Goal: Check status: Check status

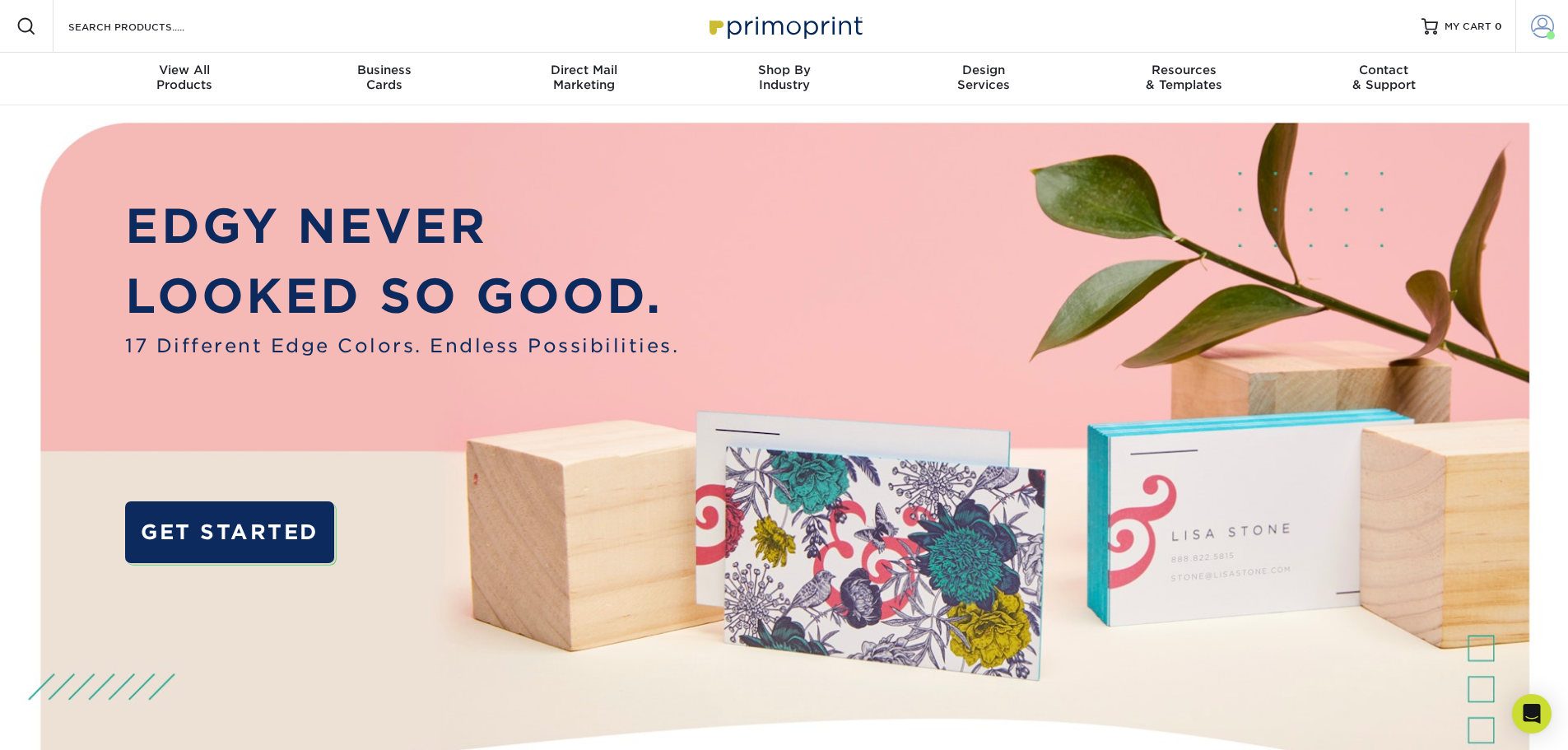
click at [1545, 26] on span at bounding box center [1542, 26] width 23 height 23
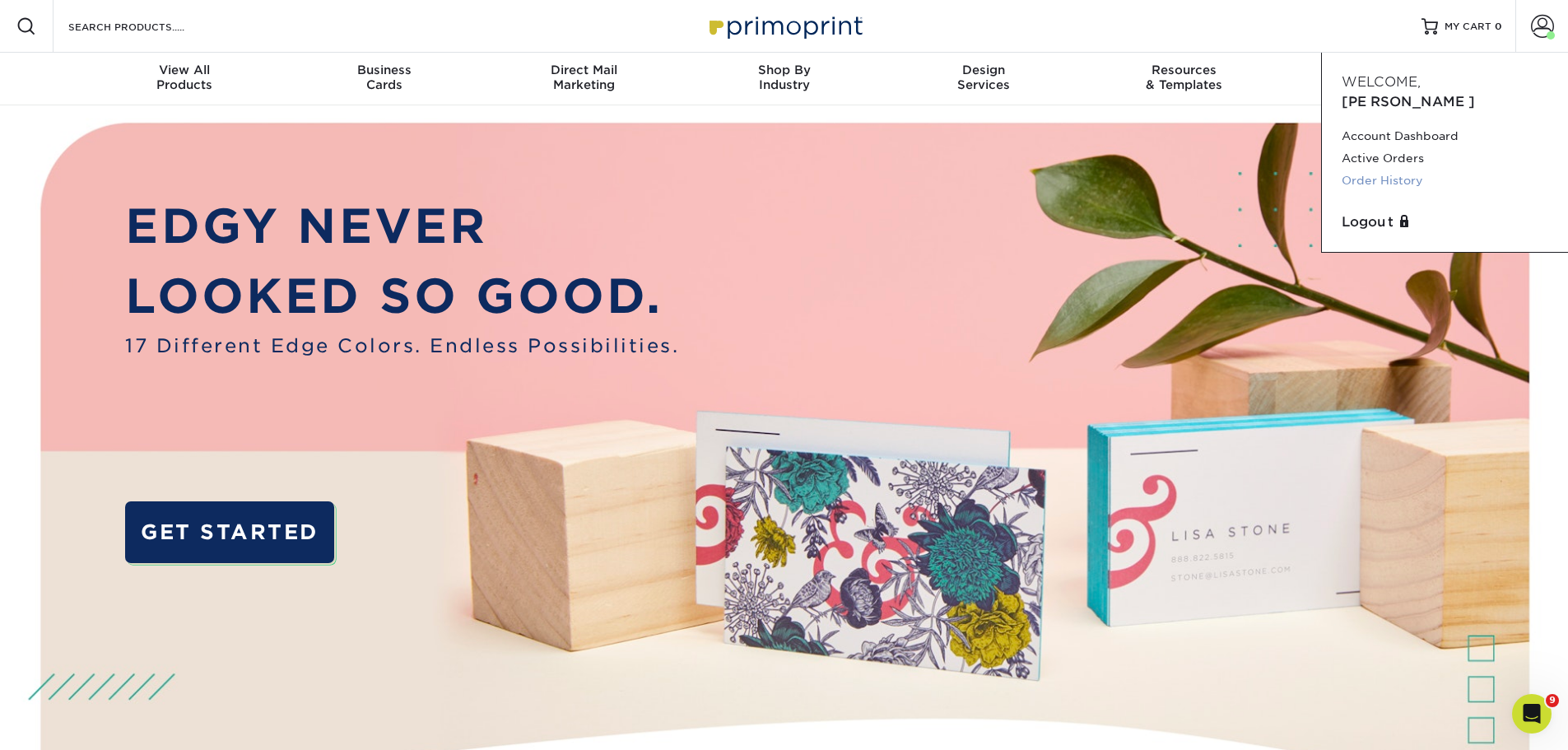
click at [1399, 170] on link "Order History" at bounding box center [1444, 181] width 207 height 23
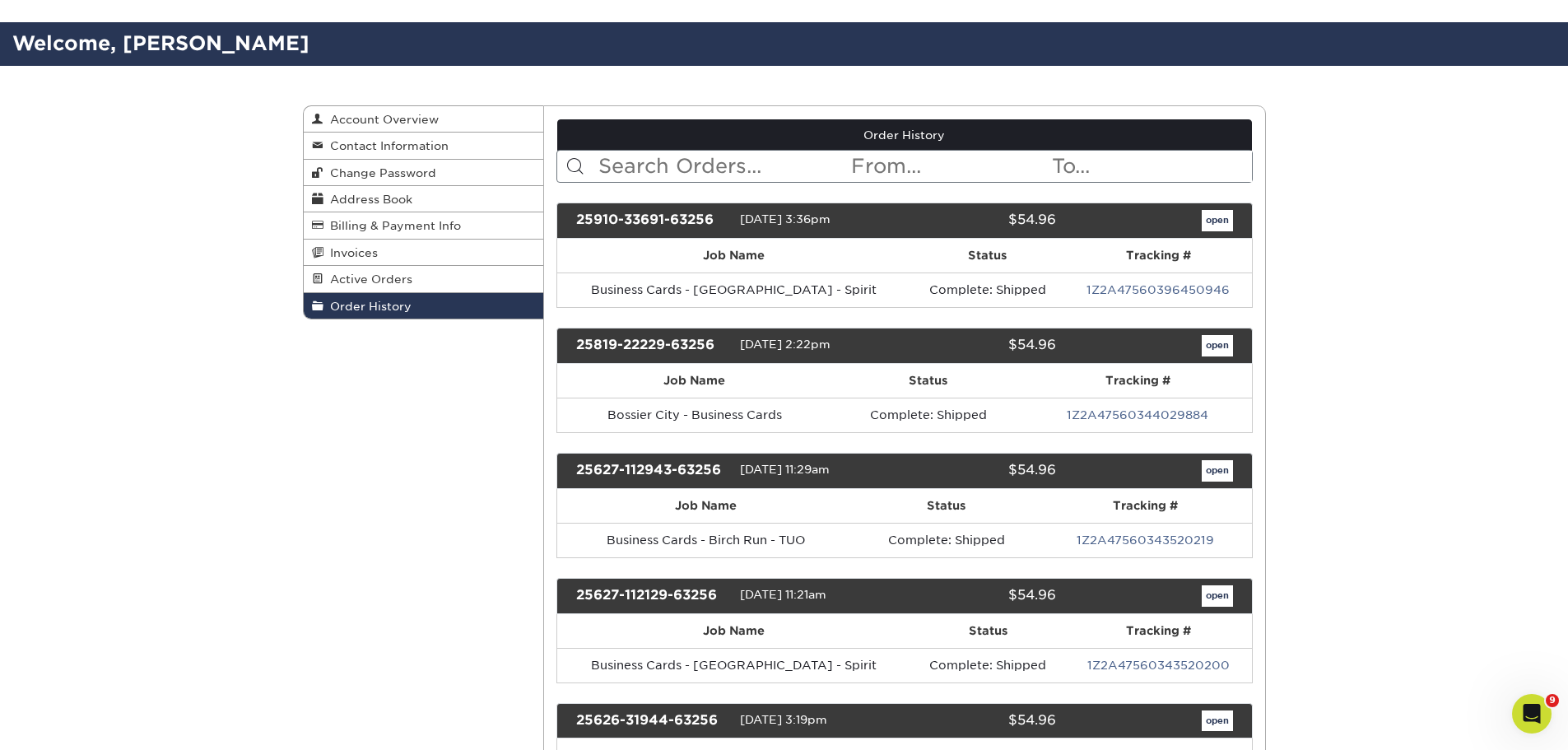
scroll to position [165, 0]
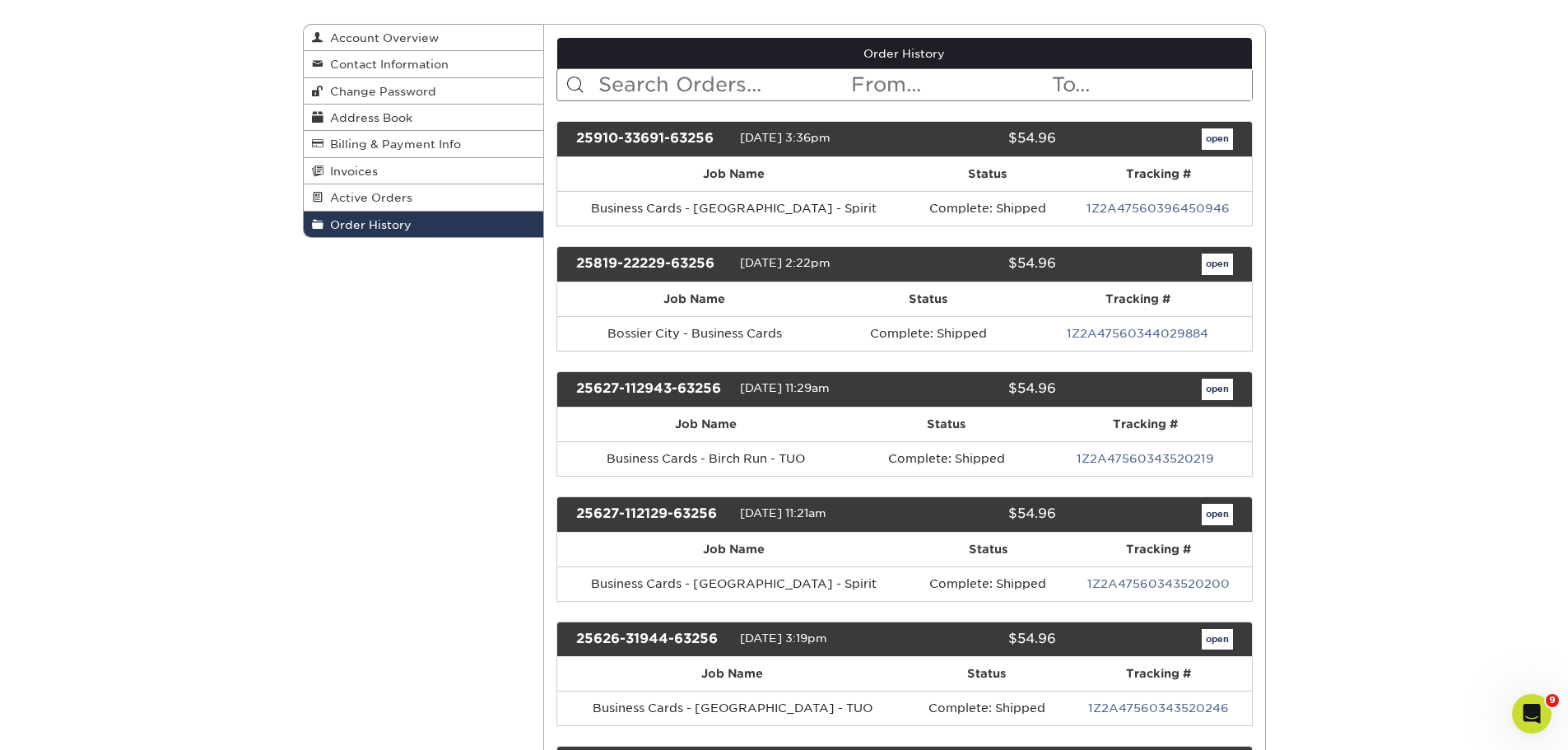
click at [1165, 177] on th "Tracking #" at bounding box center [1159, 174] width 186 height 33
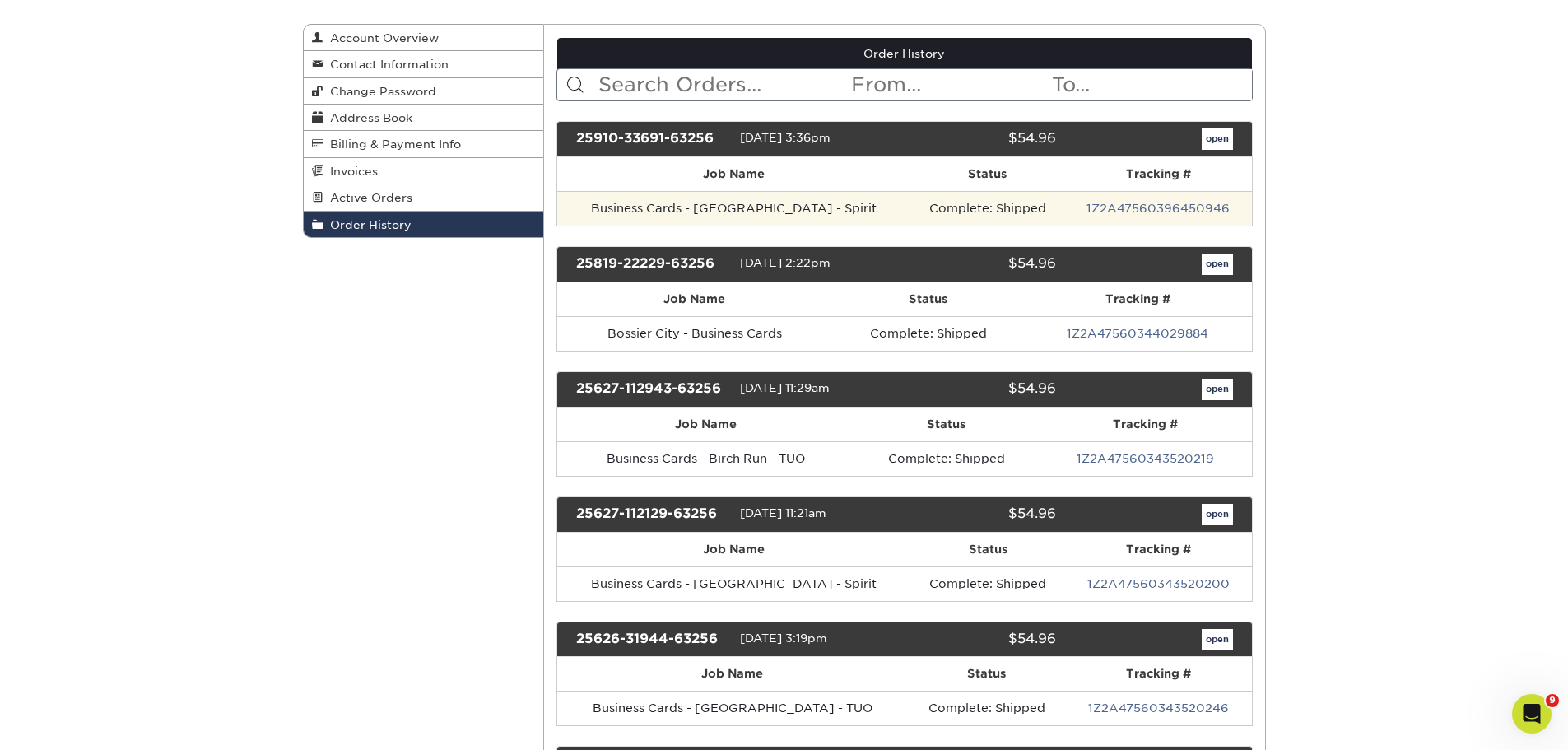
click at [751, 206] on td "Business Cards - [GEOGRAPHIC_DATA] - Spirit" at bounding box center [733, 208] width 352 height 34
click at [652, 208] on td "Business Cards - [GEOGRAPHIC_DATA] - Spirit" at bounding box center [733, 208] width 352 height 34
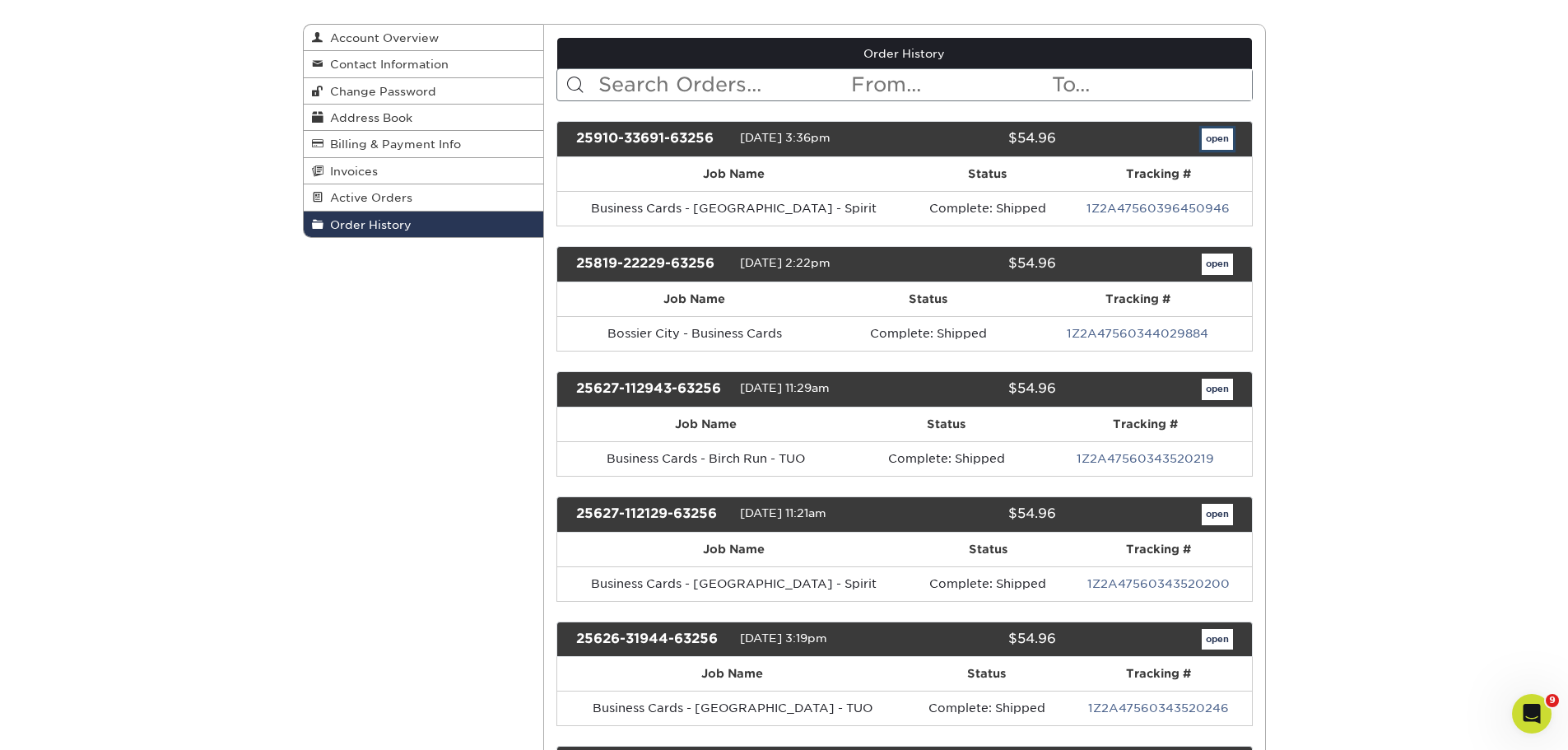
click at [1219, 143] on link "open" at bounding box center [1218, 139] width 31 height 22
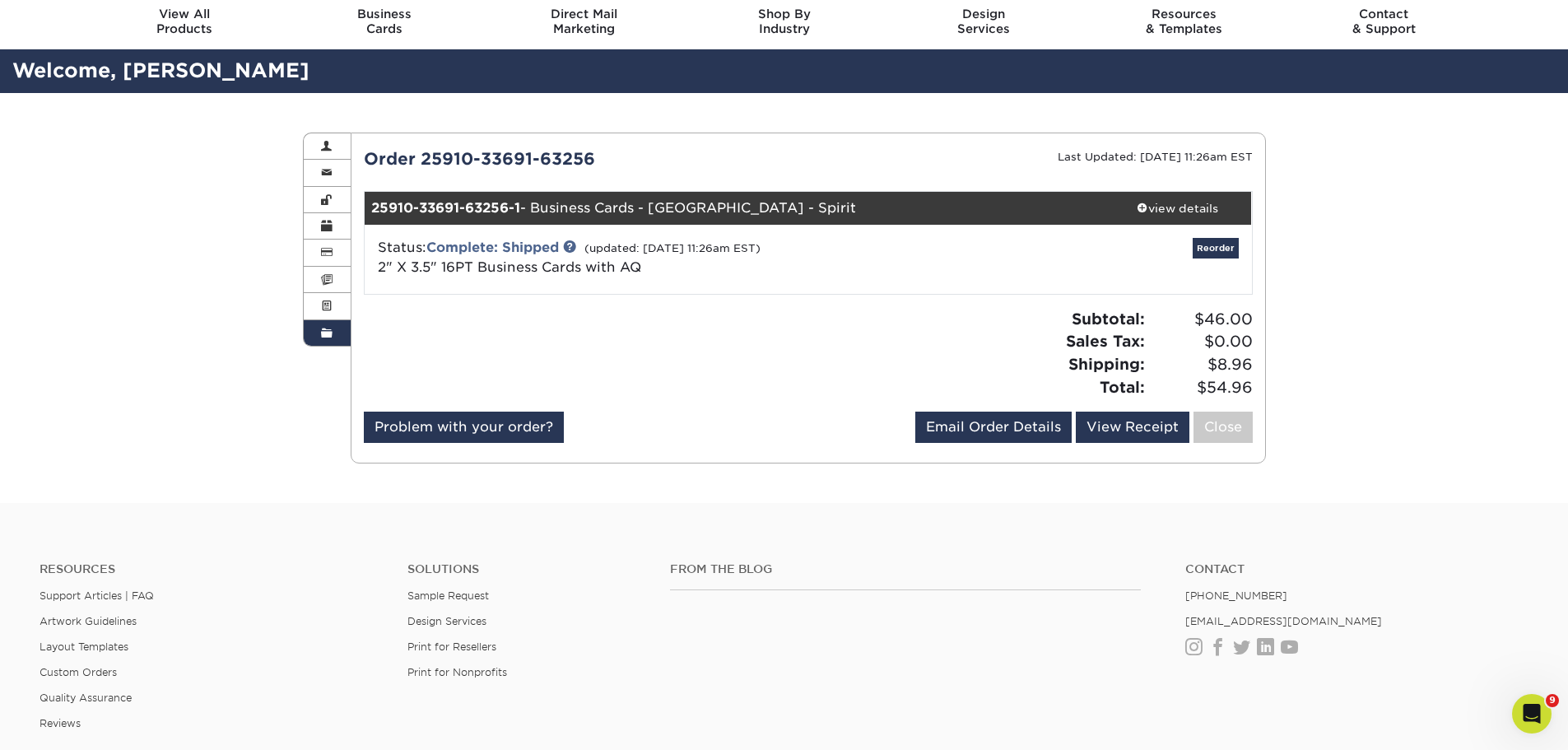
scroll to position [82, 0]
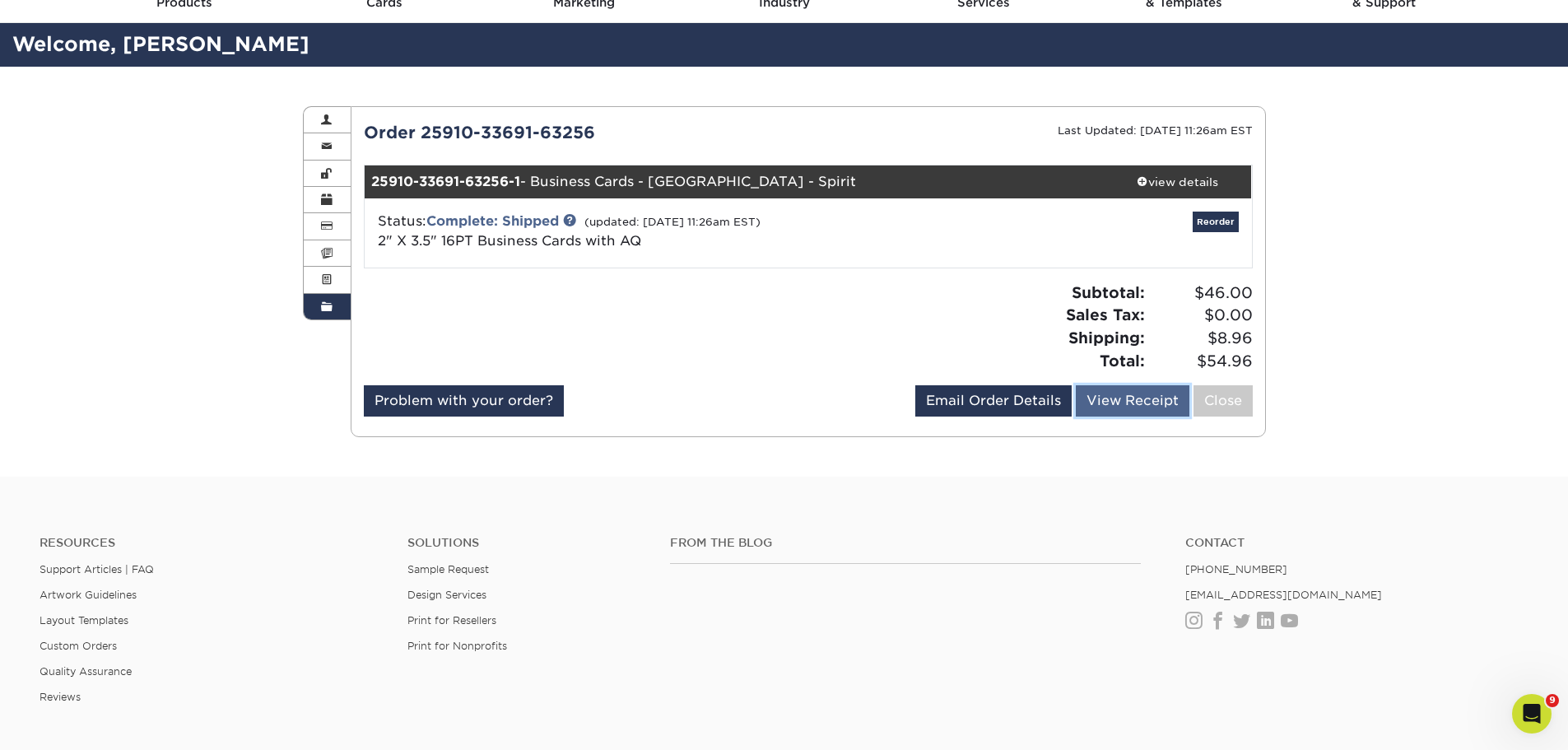
click at [1150, 402] on link "View Receipt" at bounding box center [1132, 402] width 114 height 31
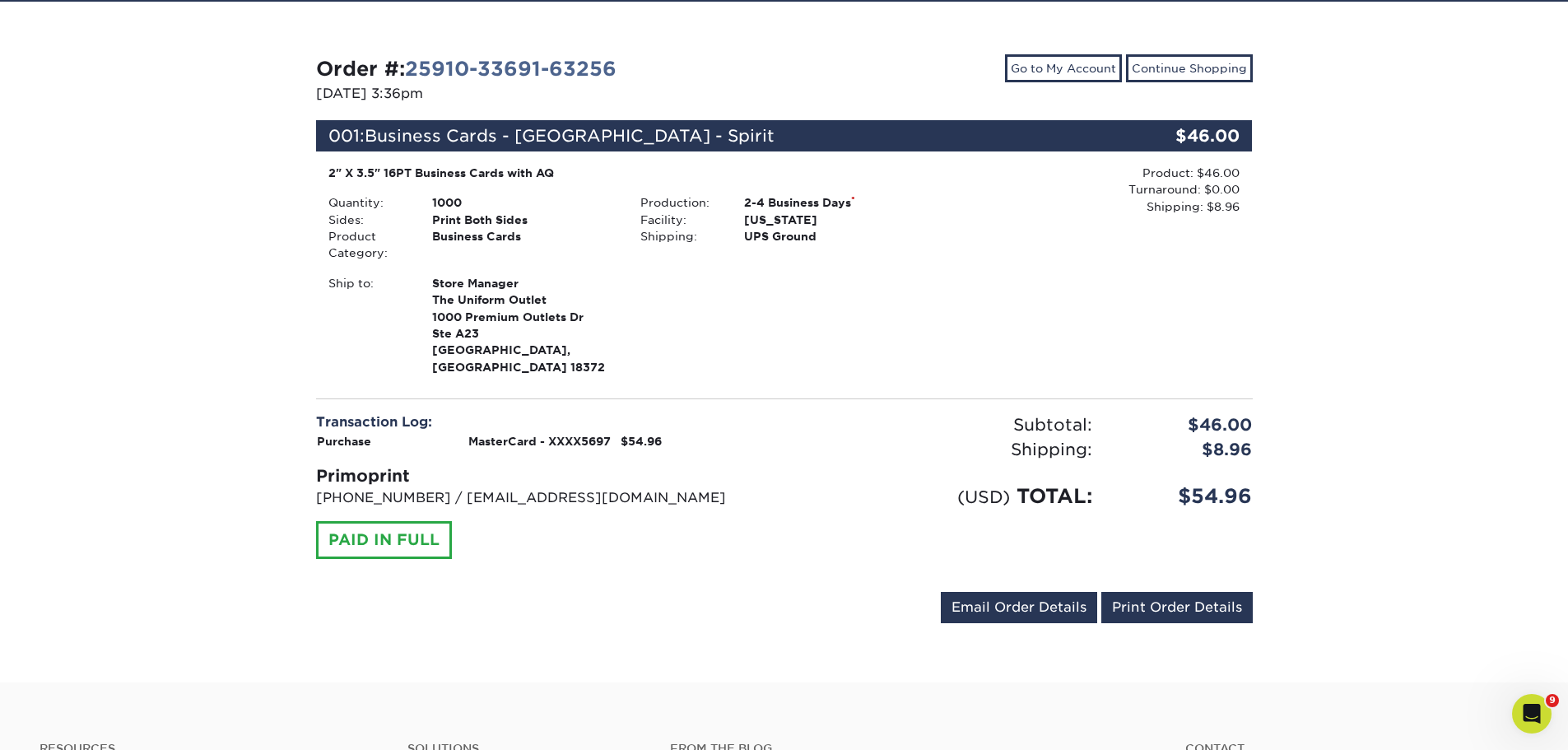
scroll to position [165, 0]
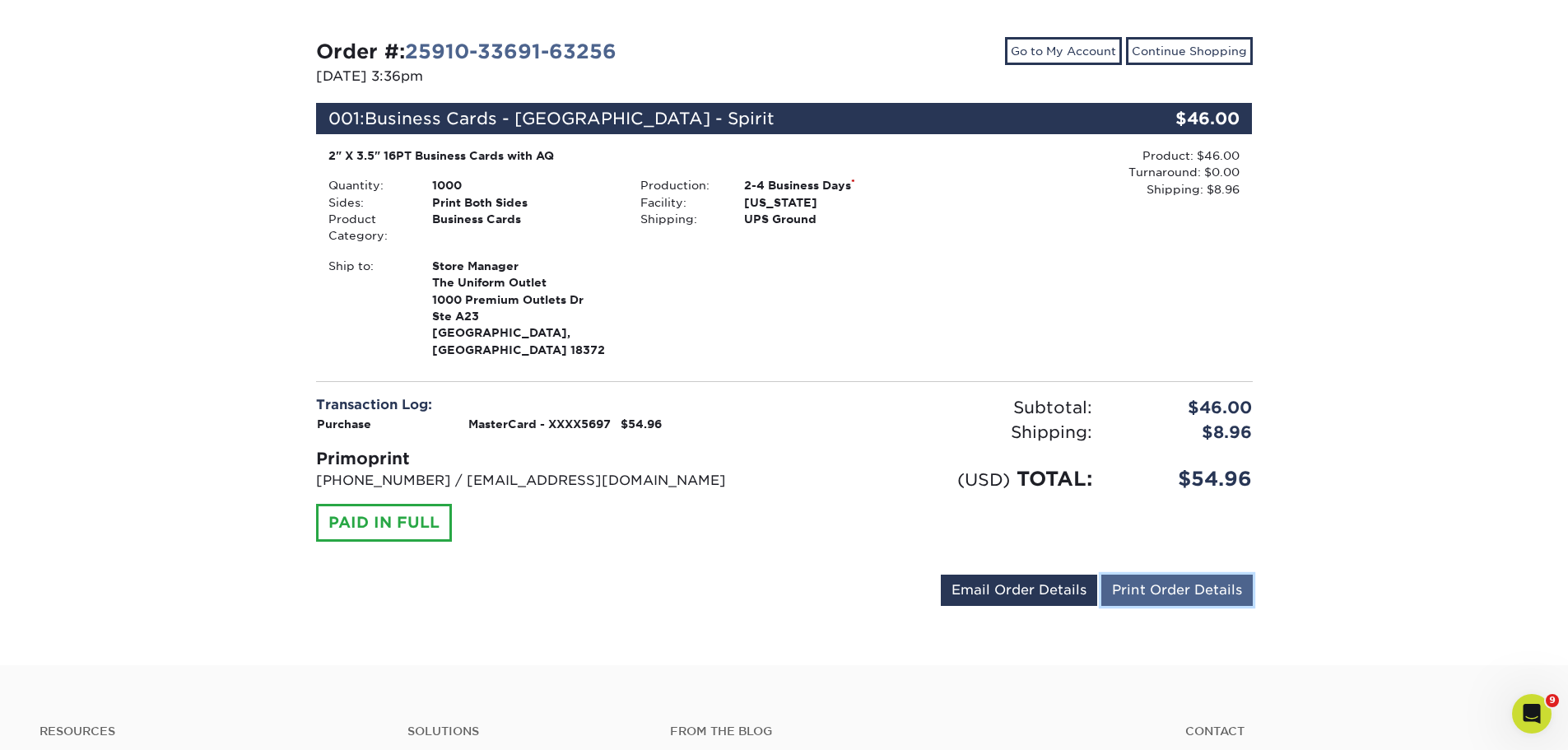
click at [1168, 575] on link "Print Order Details" at bounding box center [1176, 591] width 151 height 31
